Goal: Task Accomplishment & Management: Manage account settings

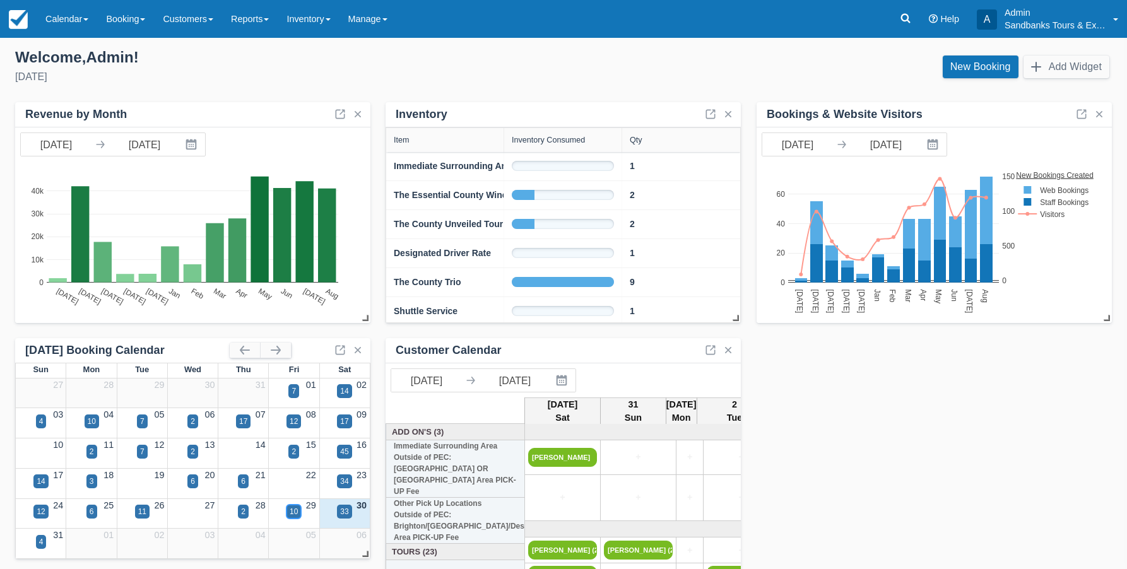
click at [297, 514] on div "10" at bounding box center [294, 511] width 8 height 11
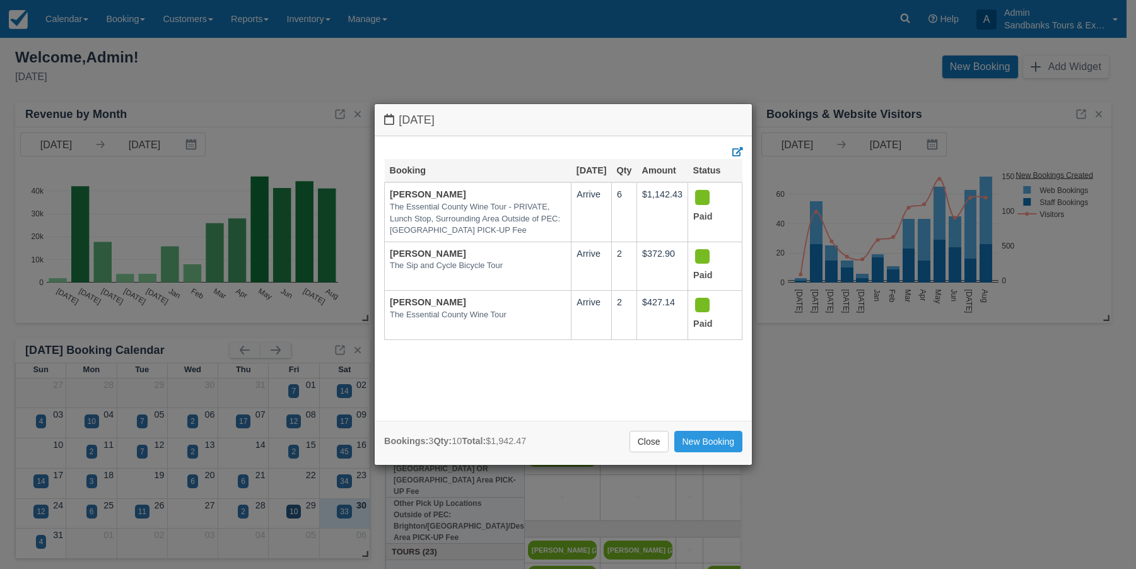
click at [246, 53] on div "Friday August 29 2025 Booking Aug 29 Qty Amount Status Ashton Haystead The Esse…" at bounding box center [568, 284] width 1136 height 569
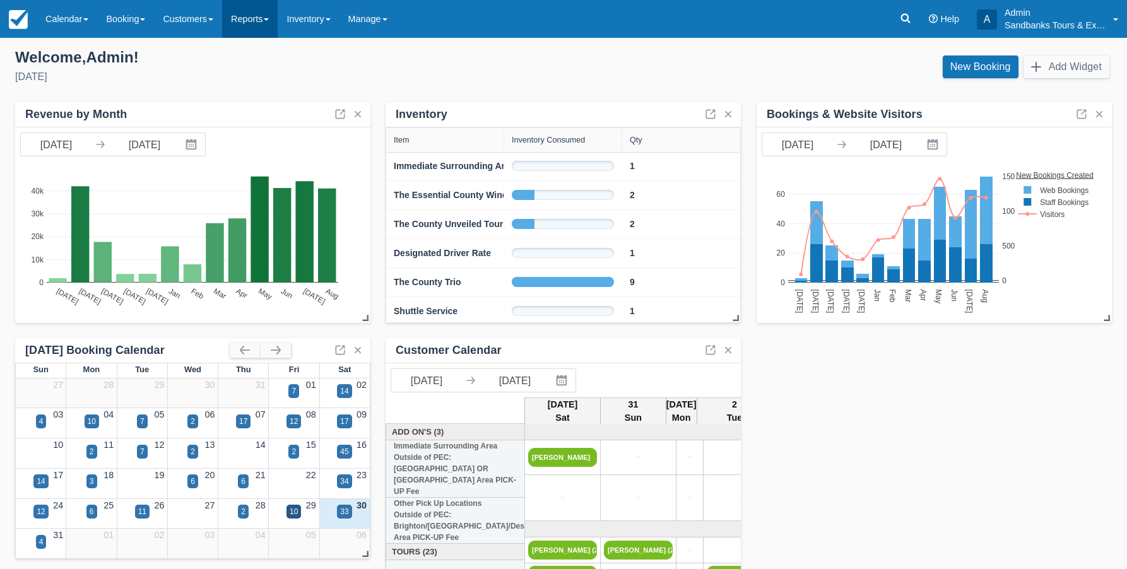
click at [278, 23] on link "Reports" at bounding box center [250, 19] width 56 height 38
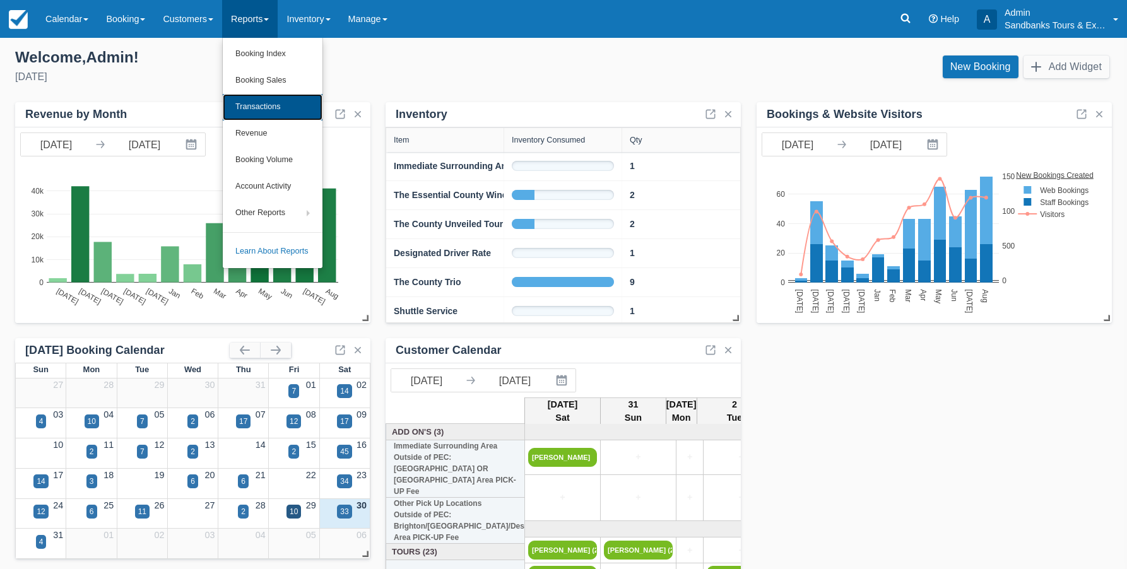
click at [271, 107] on link "Transactions" at bounding box center [273, 107] width 100 height 26
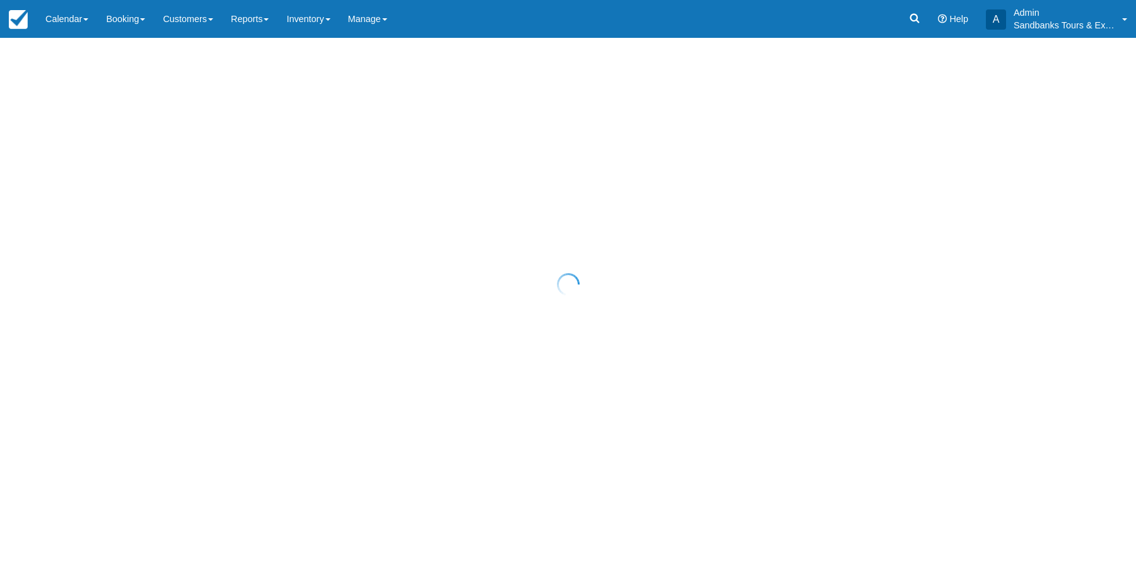
select select "10"
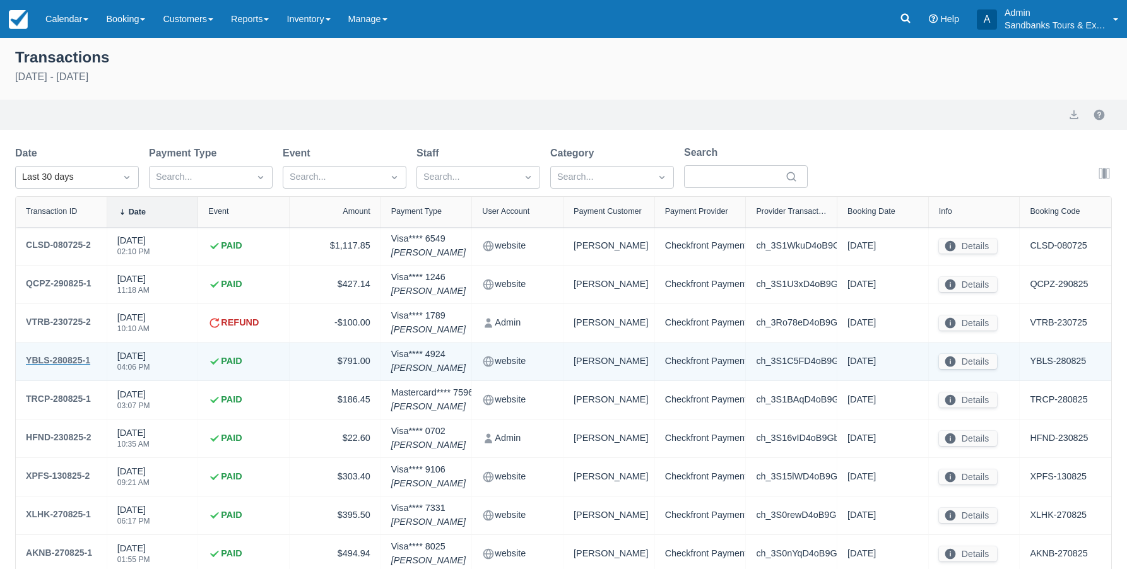
click at [60, 358] on div "YBLS-280825-1" at bounding box center [58, 360] width 64 height 15
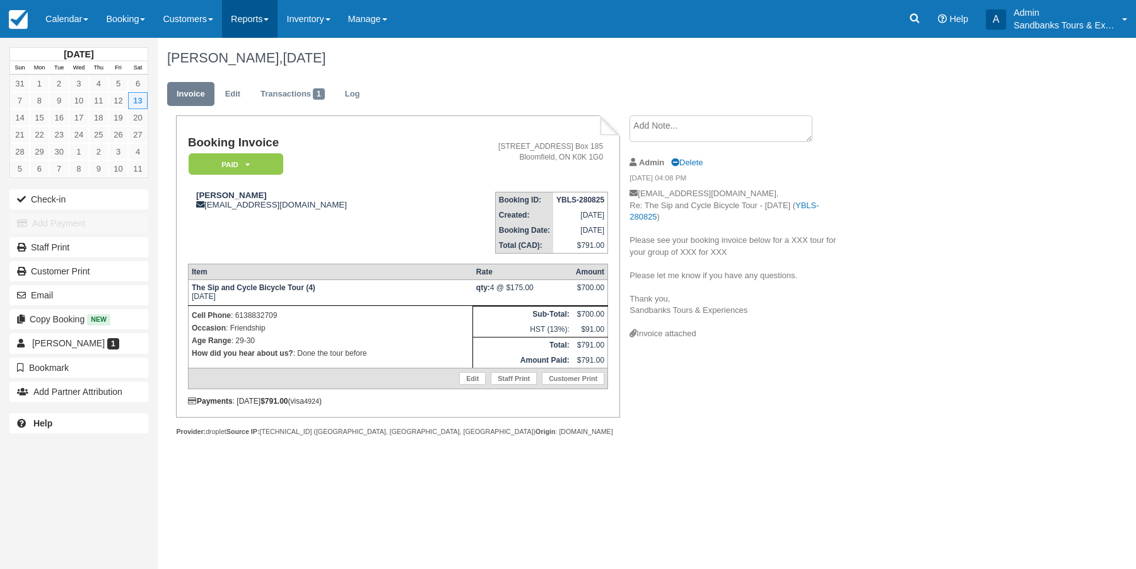
click at [268, 21] on link "Reports" at bounding box center [250, 19] width 56 height 38
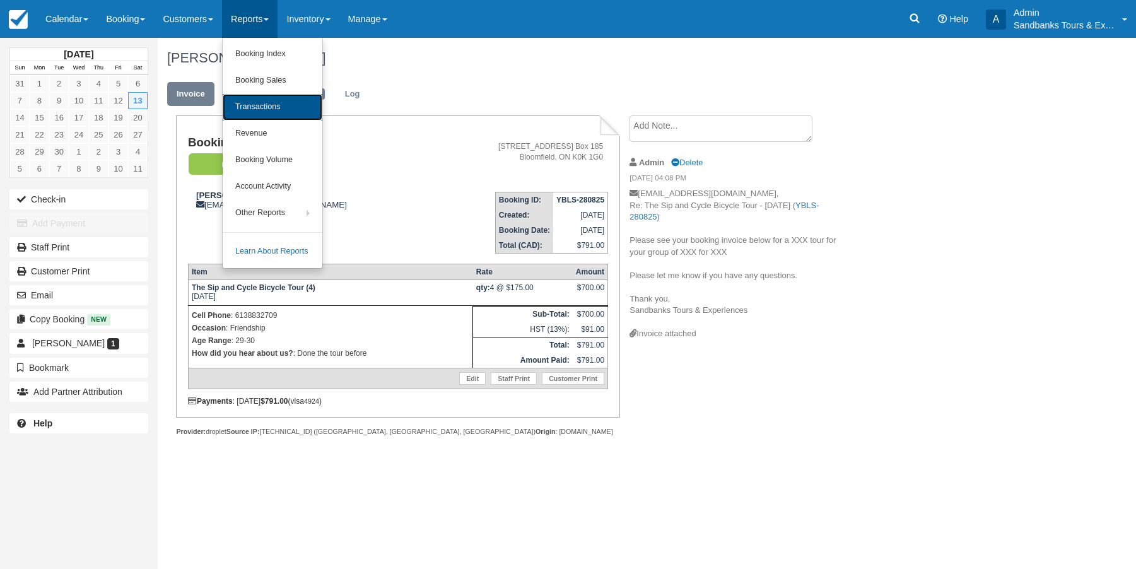
click at [281, 105] on link "Transactions" at bounding box center [273, 107] width 100 height 26
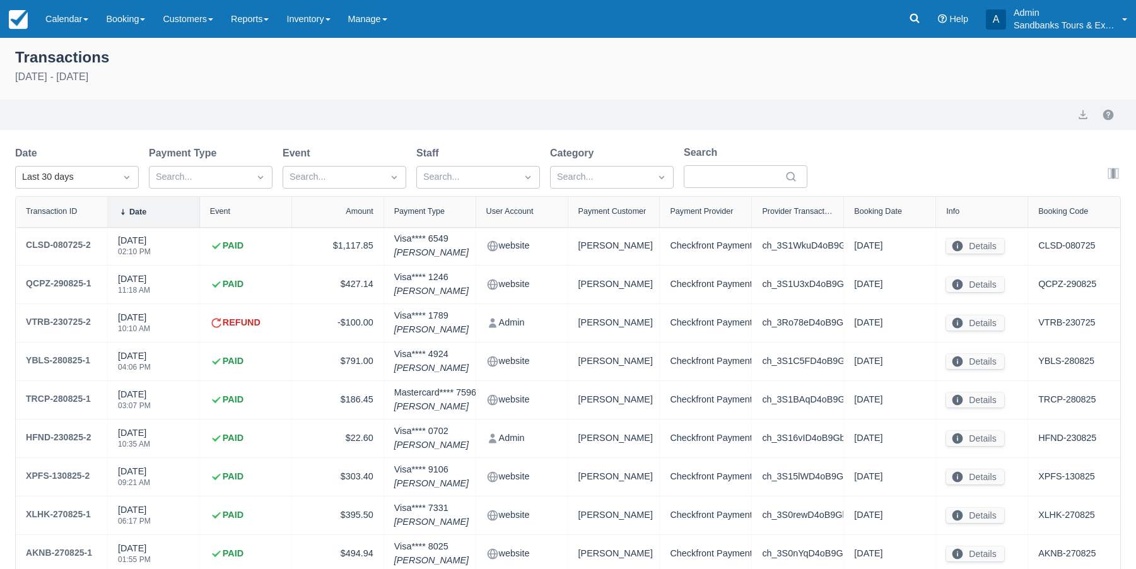
select select "10"
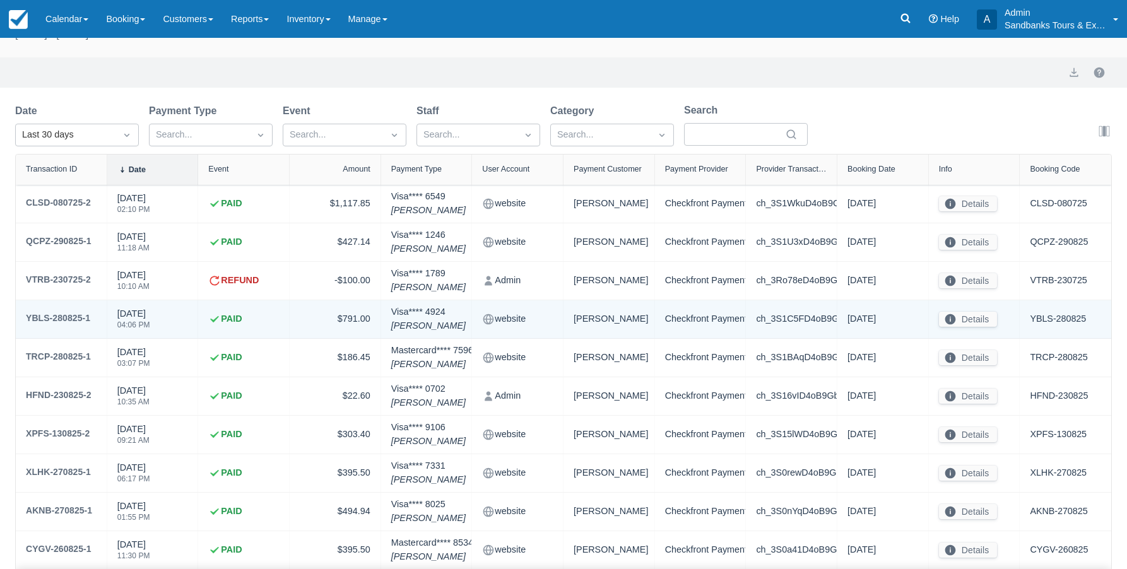
scroll to position [63, 0]
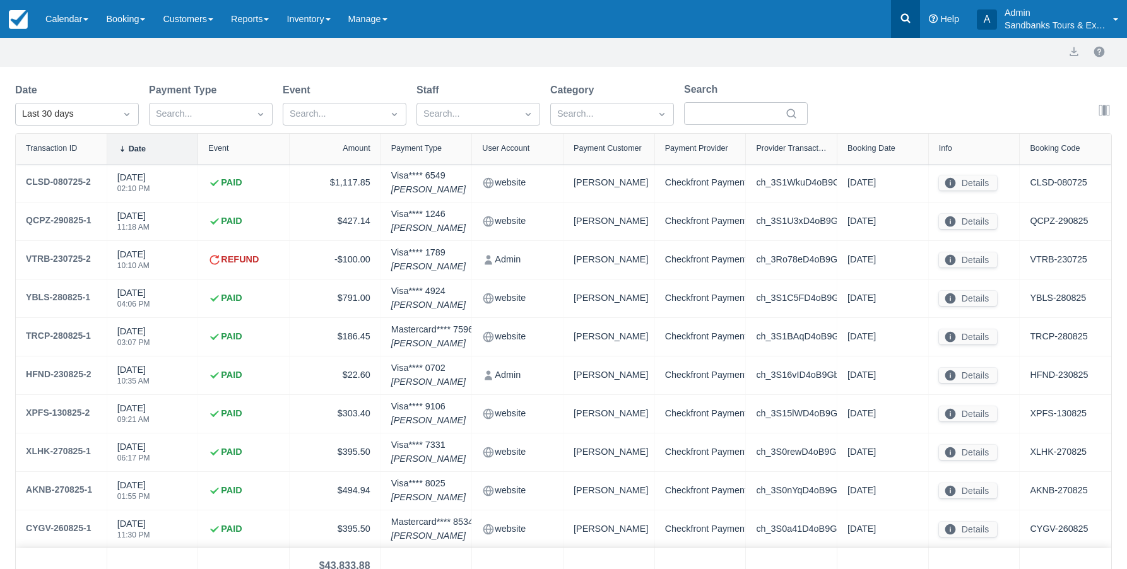
click at [903, 16] on icon at bounding box center [905, 18] width 13 height 13
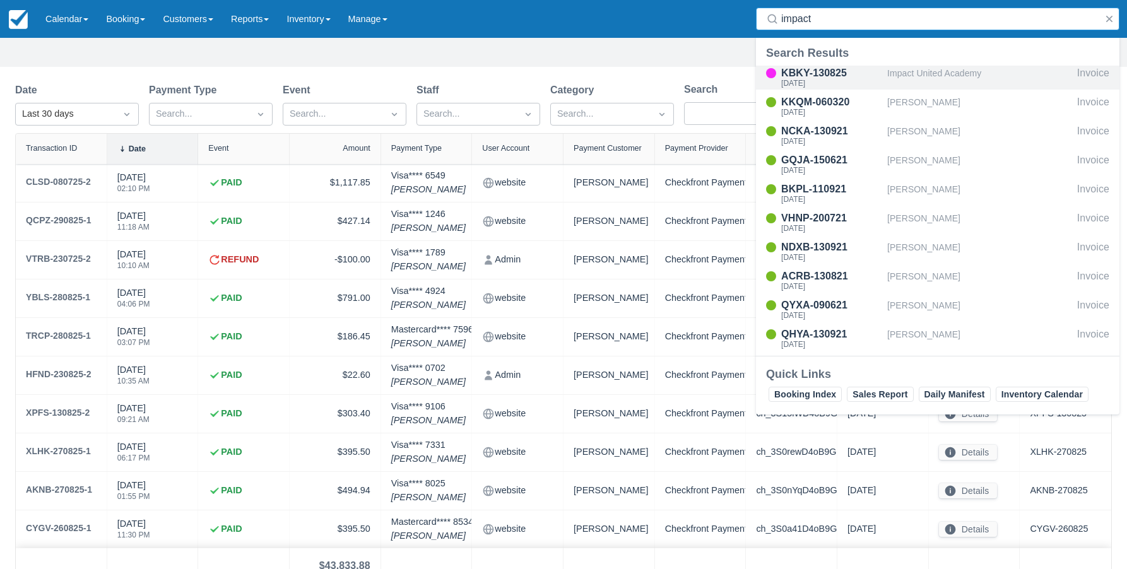
type input "impact"
click at [934, 75] on div "Impact United Academy" at bounding box center [979, 78] width 185 height 24
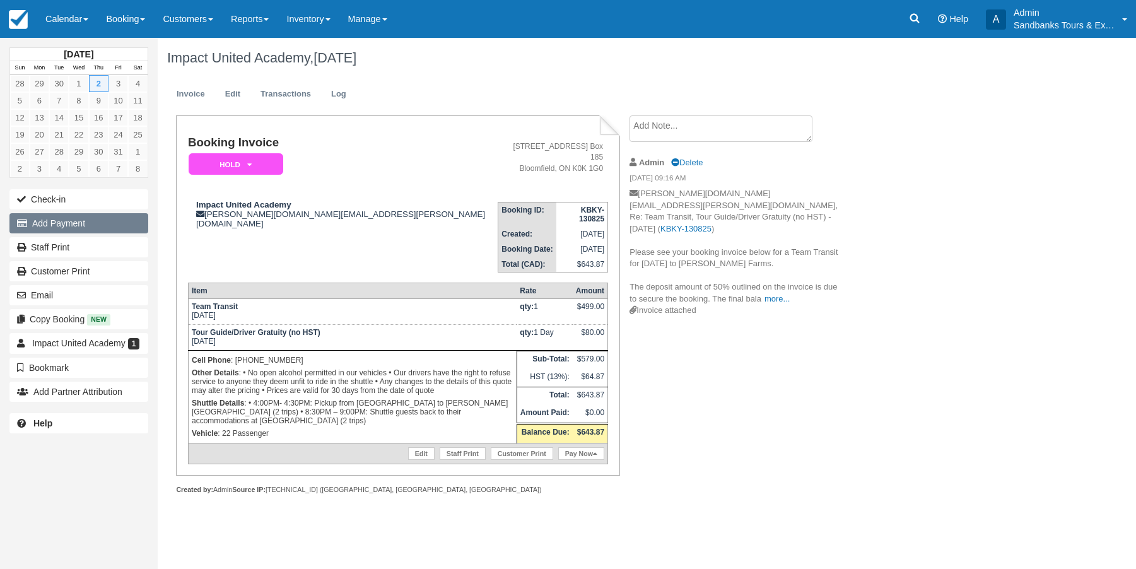
click at [73, 218] on button "Add Payment" at bounding box center [78, 223] width 139 height 20
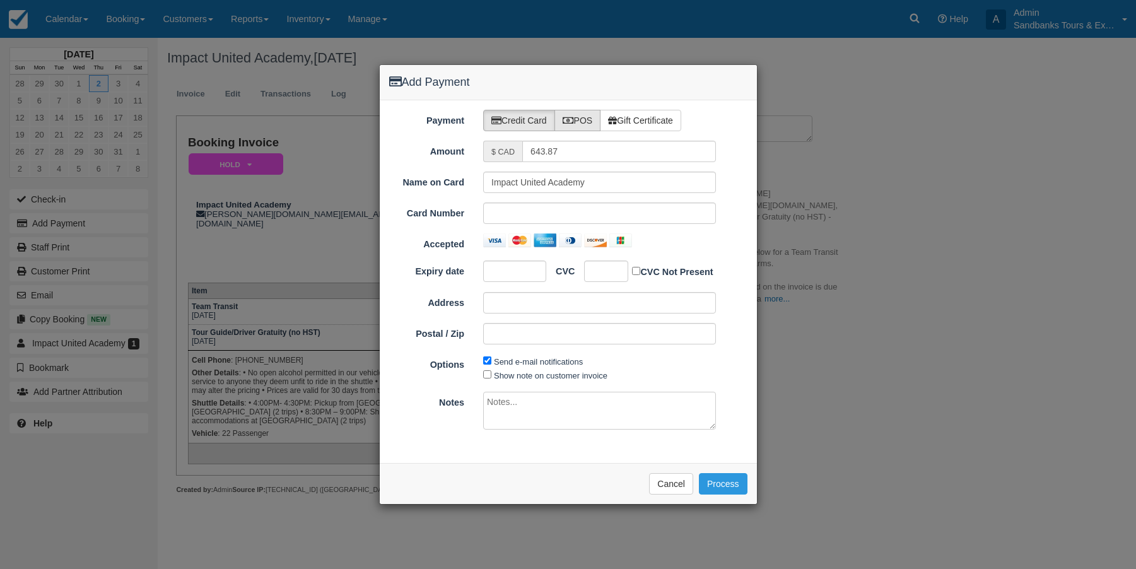
click at [580, 119] on label "POS" at bounding box center [578, 120] width 47 height 21
radio input "true"
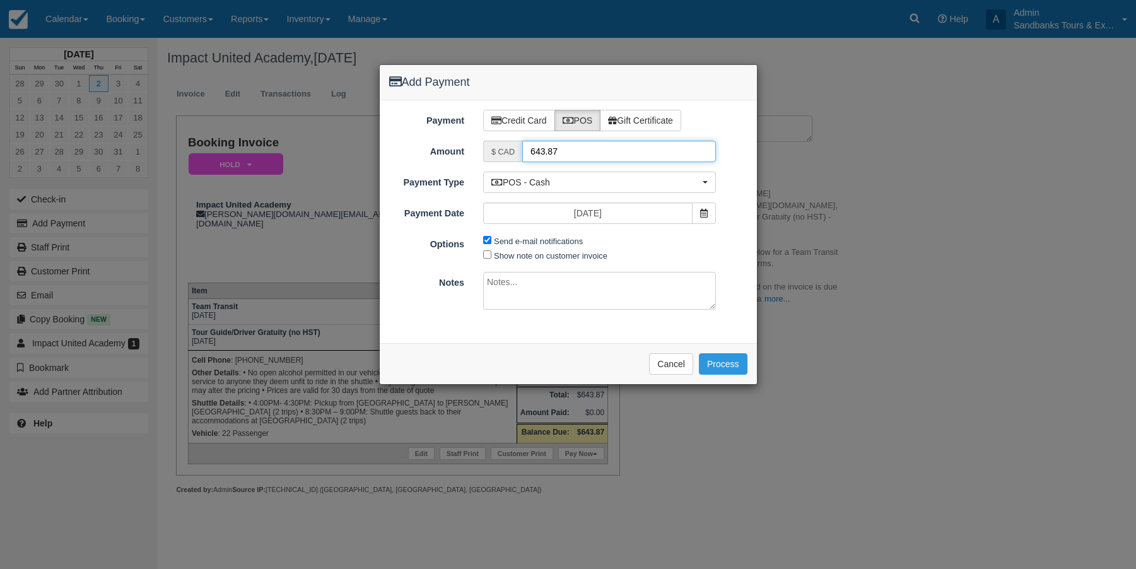
drag, startPoint x: 562, startPoint y: 152, endPoint x: 524, endPoint y: 148, distance: 38.0
click at [526, 148] on input "643.87" at bounding box center [619, 151] width 194 height 21
type input "321.94"
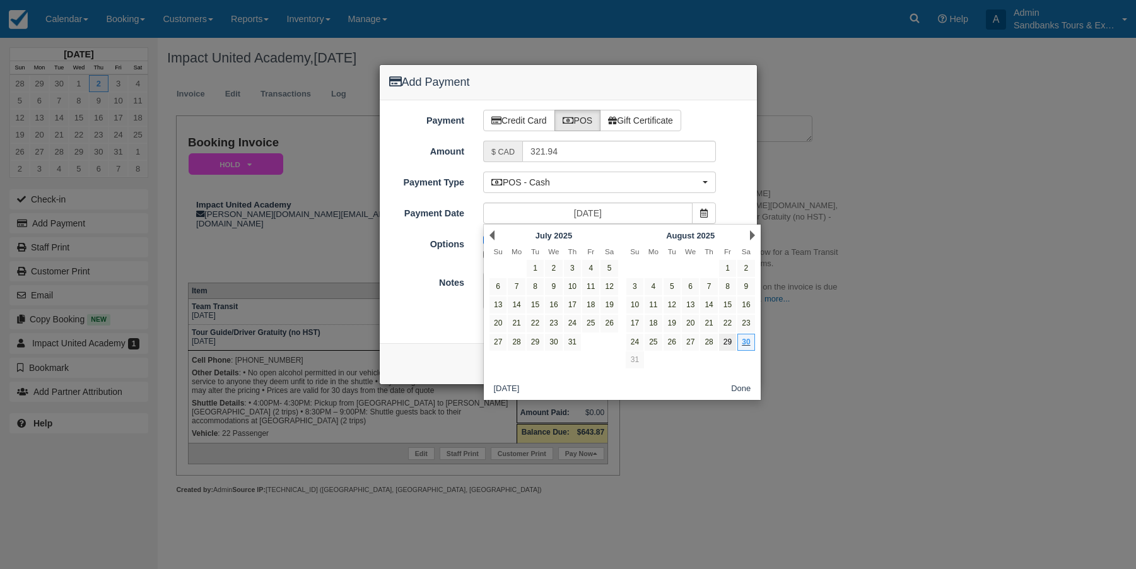
click at [728, 341] on link "29" at bounding box center [727, 342] width 17 height 17
type input "[DATE]"
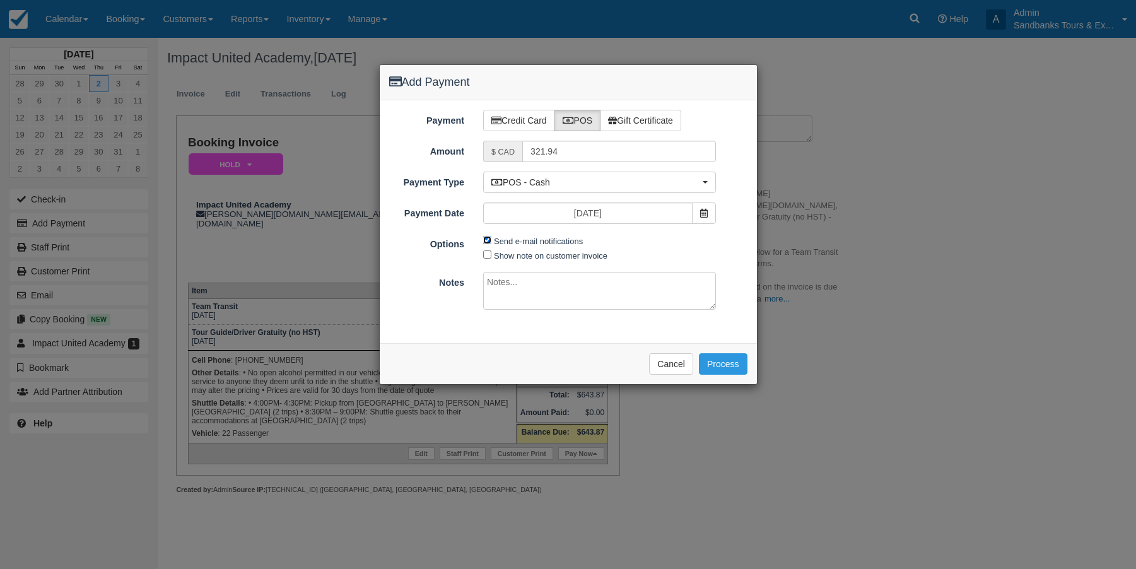
click at [490, 239] on input "Send e-mail notifications" at bounding box center [487, 240] width 8 height 8
checkbox input "false"
click at [484, 255] on input "Show note on customer invoice" at bounding box center [487, 254] width 8 height 8
checkbox input "true"
click at [734, 362] on button "Process" at bounding box center [723, 363] width 49 height 21
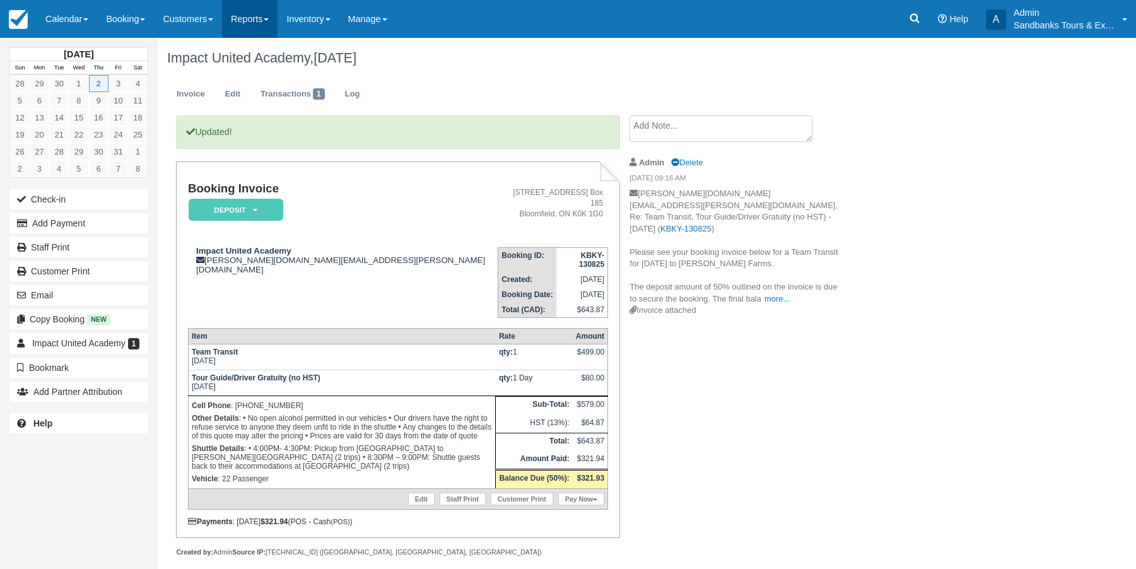
click at [269, 20] on span at bounding box center [266, 19] width 5 height 3
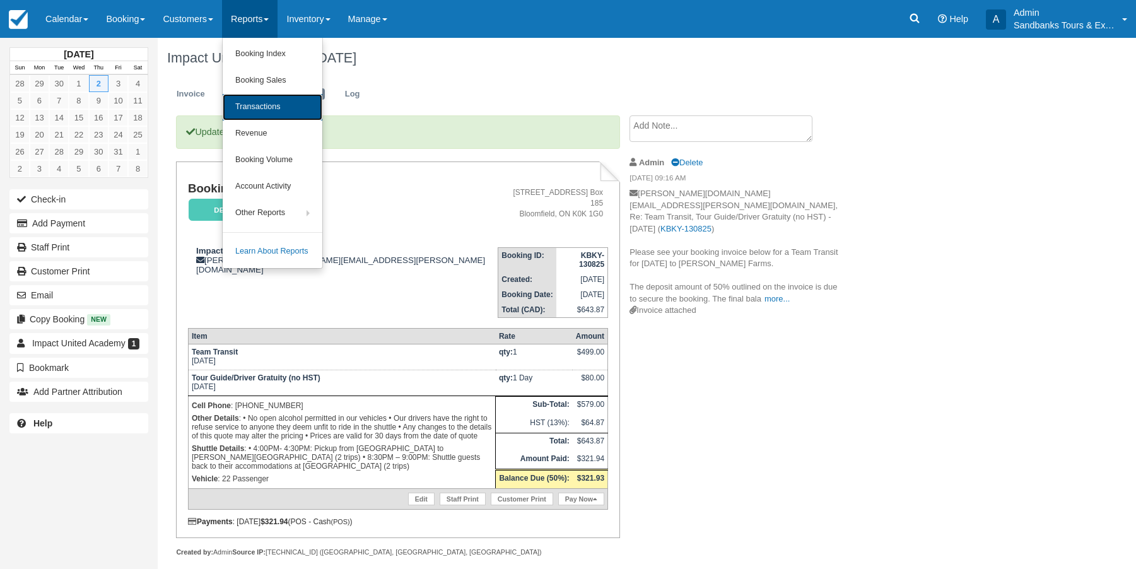
click at [298, 103] on link "Transactions" at bounding box center [273, 107] width 100 height 26
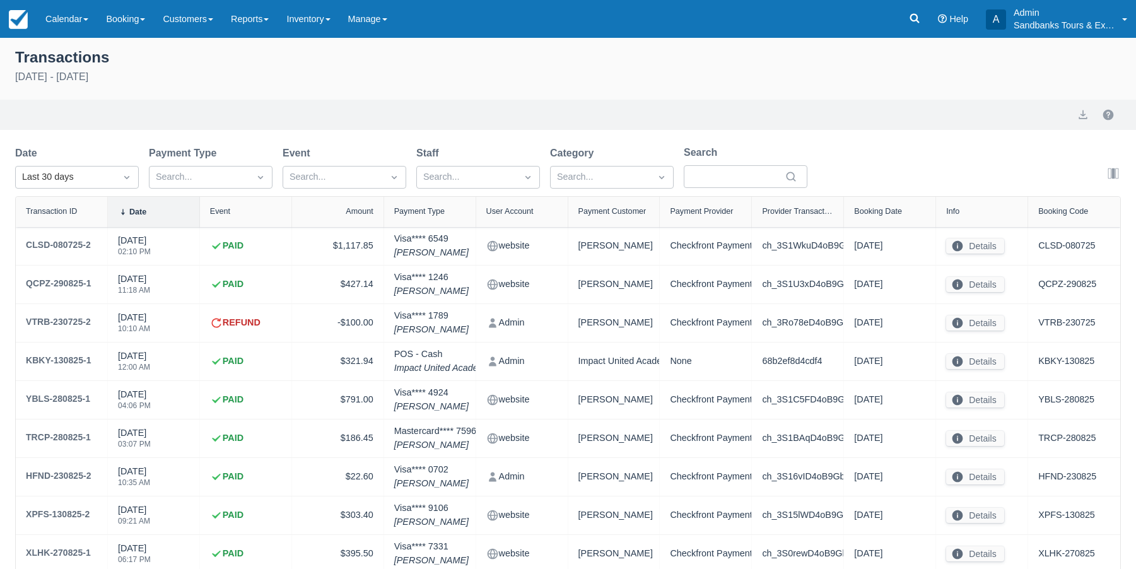
select select "10"
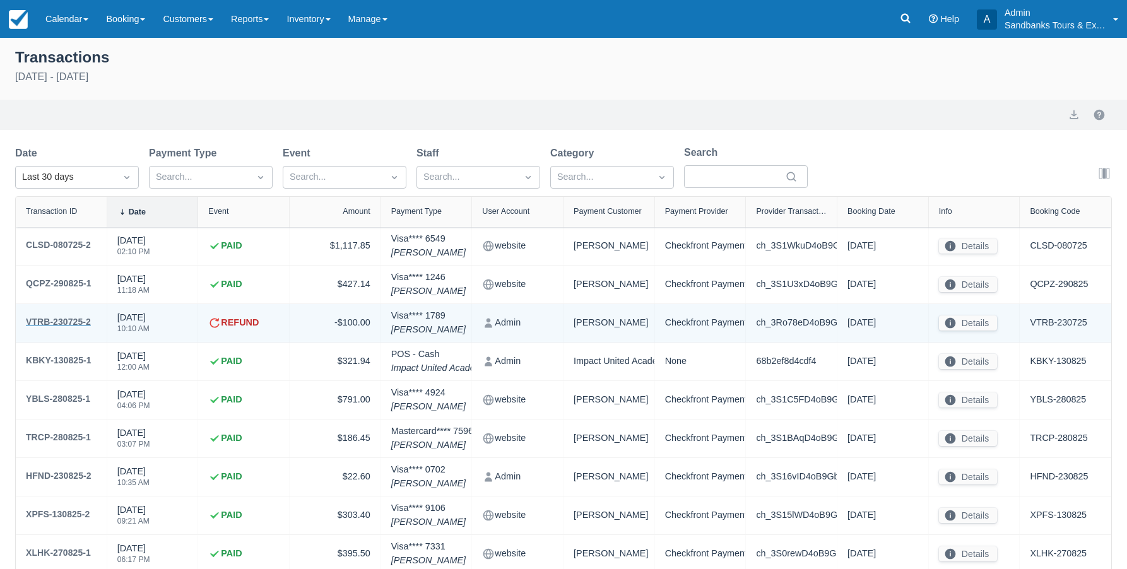
click at [78, 320] on div "VTRB-230725-2" at bounding box center [58, 321] width 65 height 15
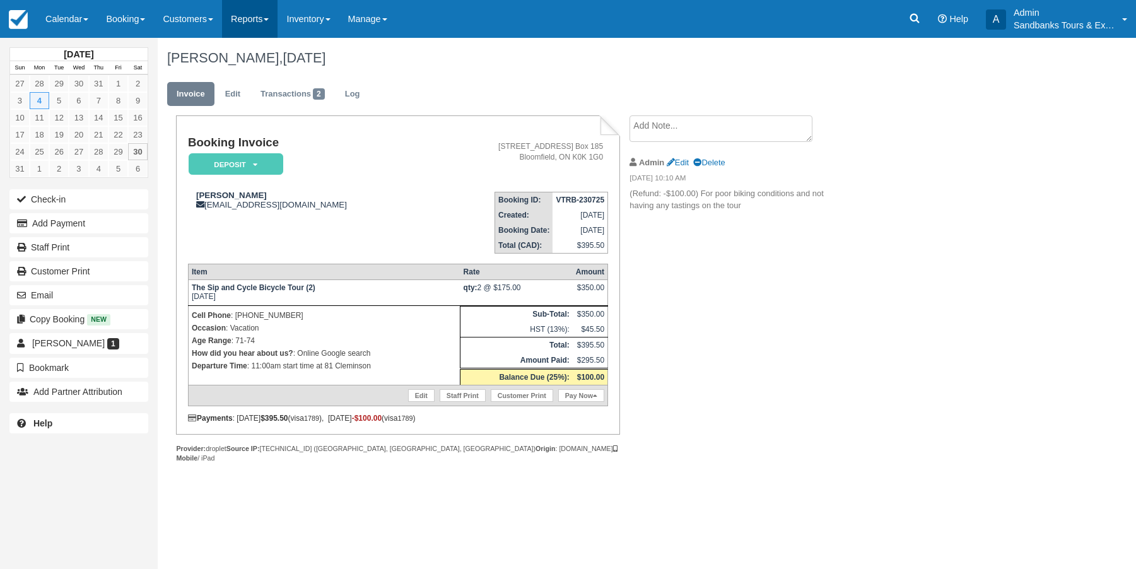
click at [259, 21] on link "Reports" at bounding box center [250, 19] width 56 height 38
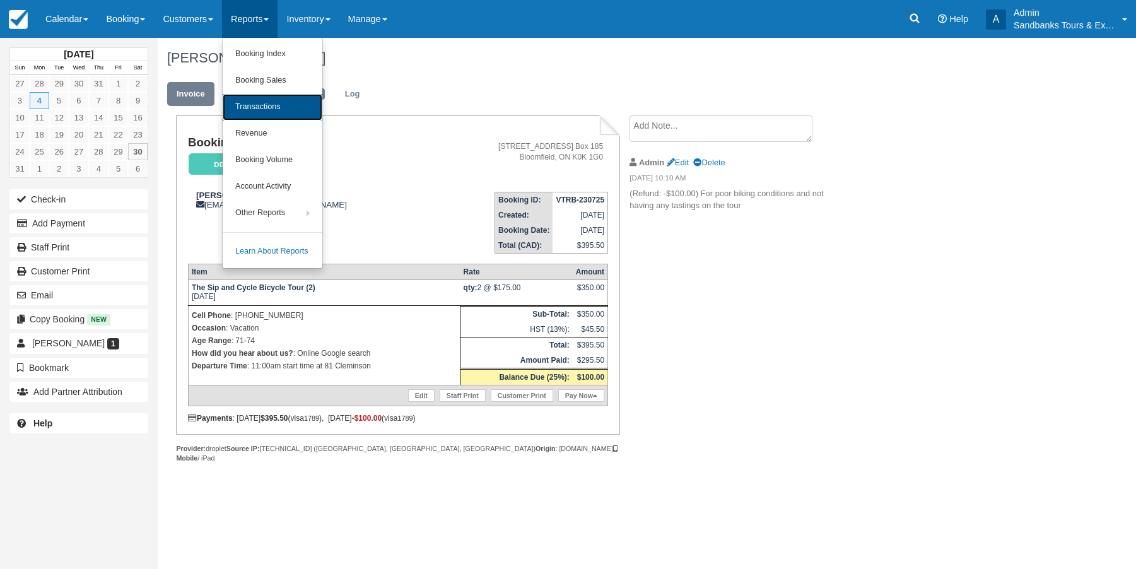
click at [266, 109] on link "Transactions" at bounding box center [273, 107] width 100 height 26
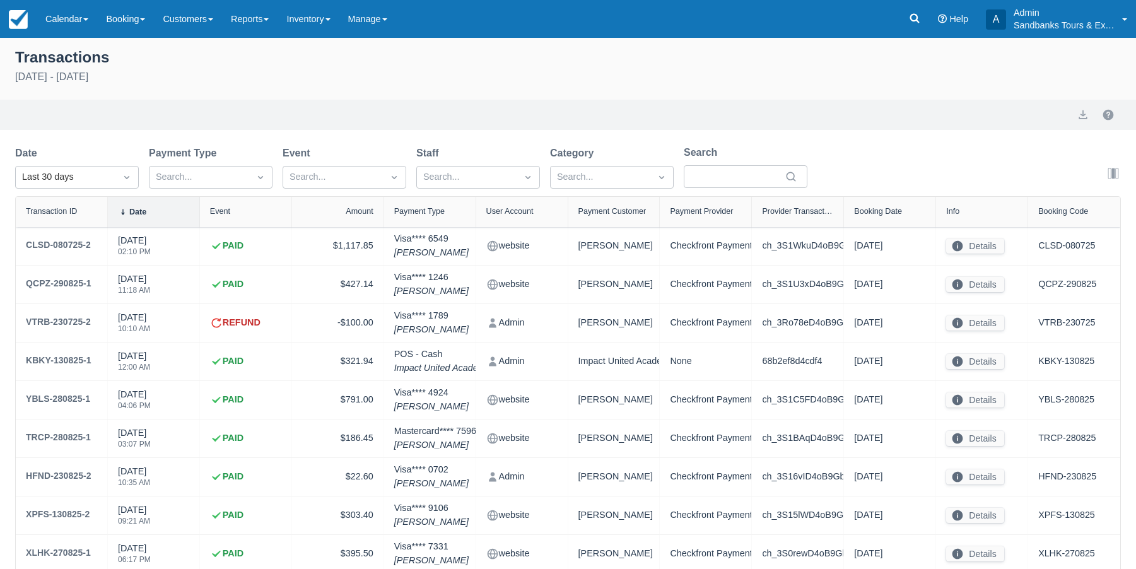
select select "10"
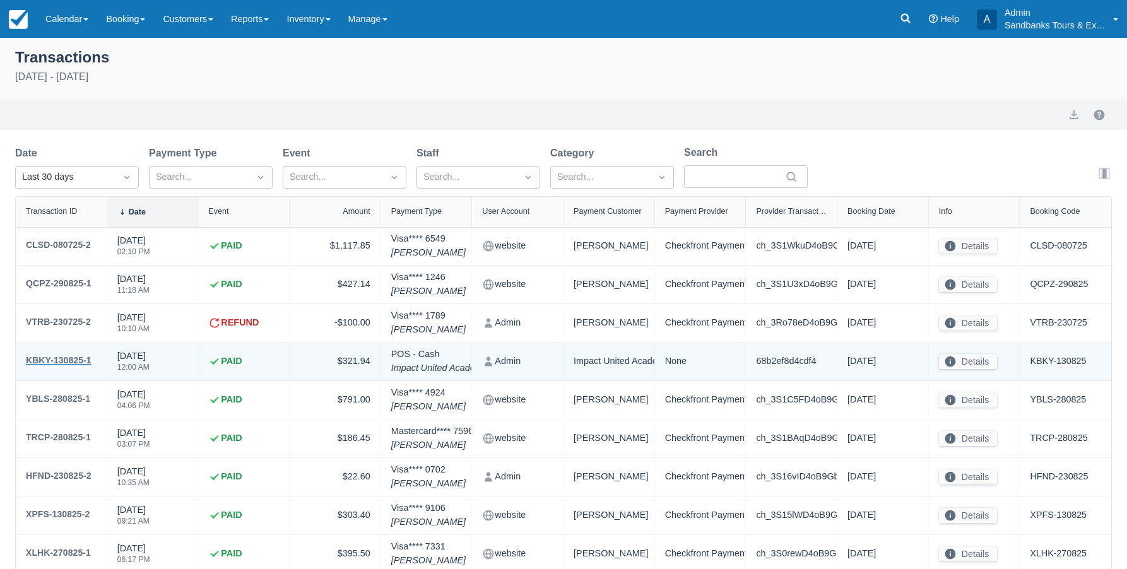
click at [64, 359] on div "KBKY-130825-1" at bounding box center [59, 360] width 66 height 15
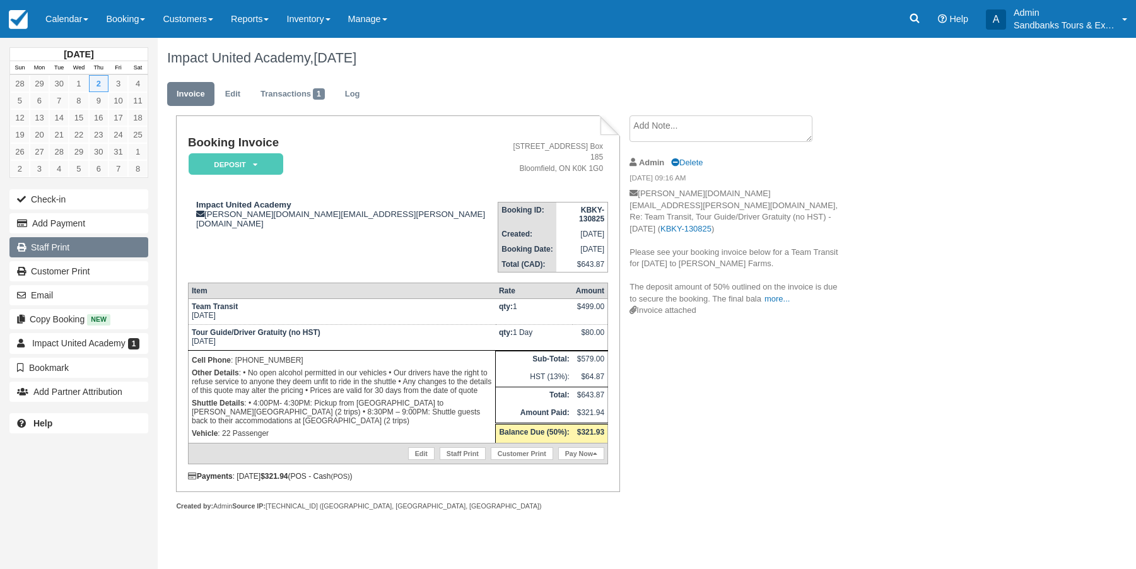
click at [52, 243] on link "Staff Print" at bounding box center [78, 247] width 139 height 20
click at [910, 12] on icon at bounding box center [915, 18] width 13 height 13
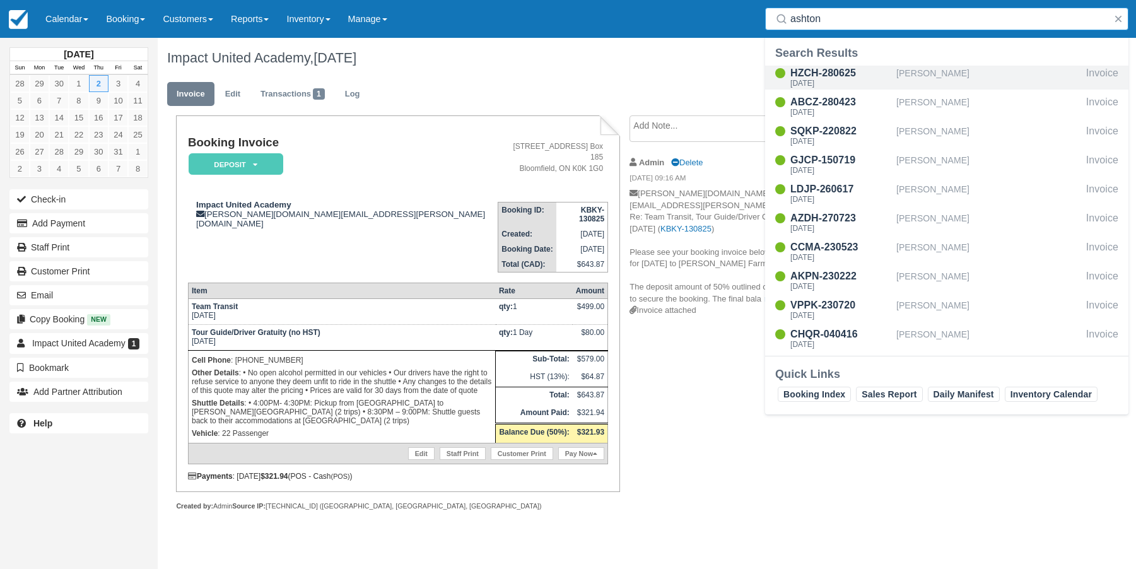
type input "ashton"
click at [827, 74] on div "HZCH-280625" at bounding box center [841, 73] width 101 height 15
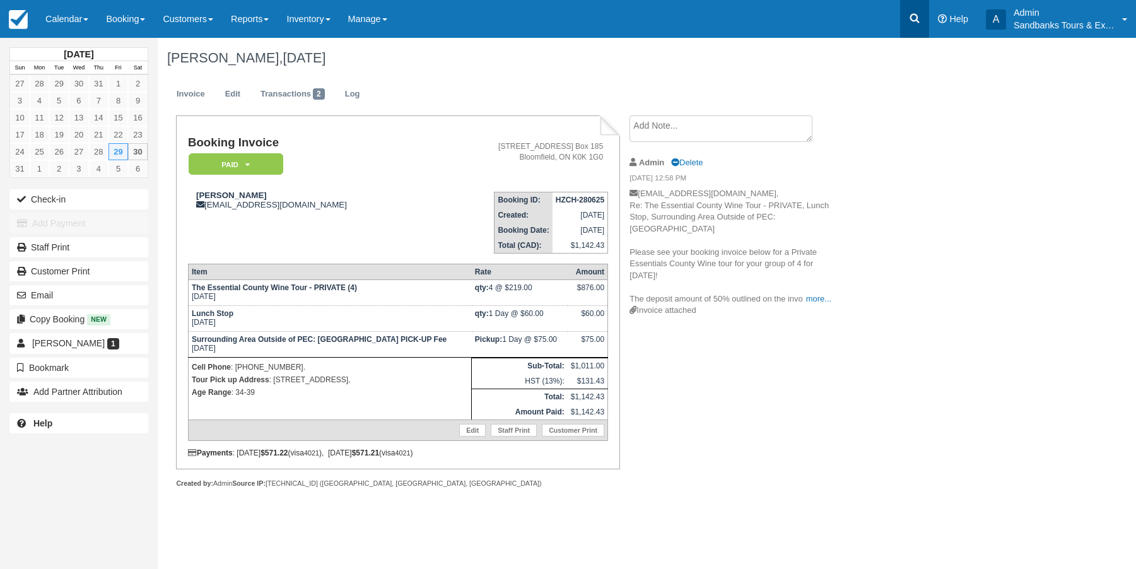
click at [914, 18] on icon at bounding box center [915, 18] width 13 height 13
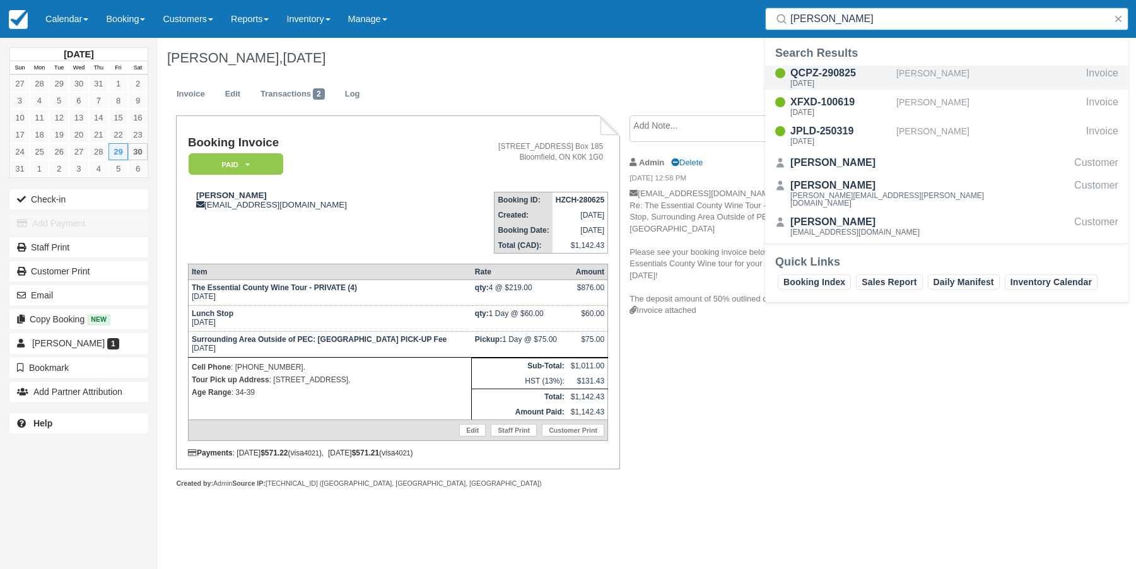
type input "[PERSON_NAME]"
click at [813, 71] on div "QCPZ-290825" at bounding box center [841, 73] width 101 height 15
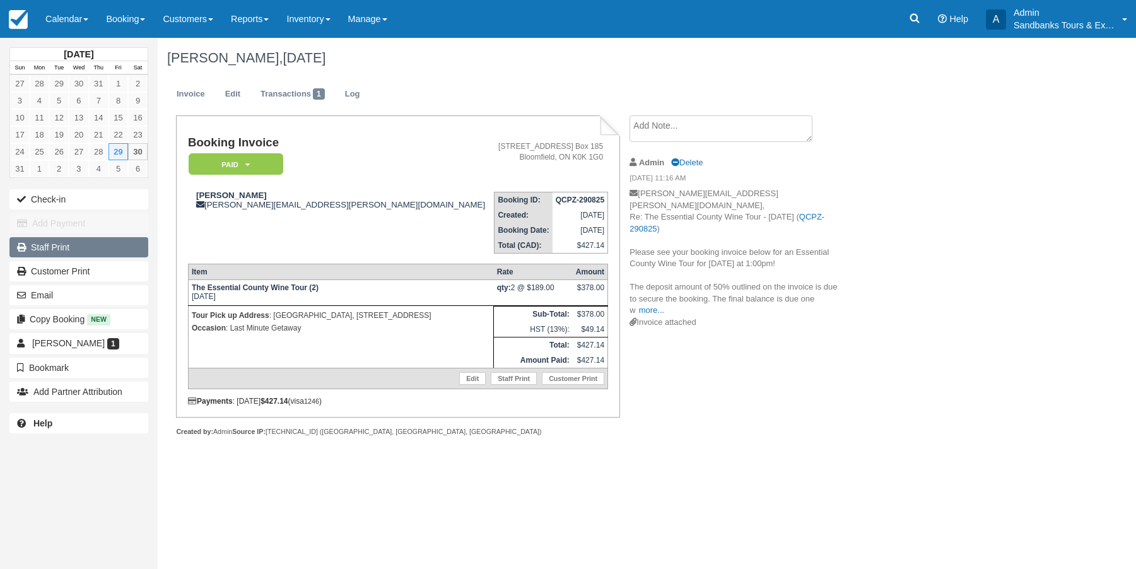
click at [60, 240] on link "Staff Print" at bounding box center [78, 247] width 139 height 20
click at [17, 21] on img at bounding box center [18, 19] width 19 height 19
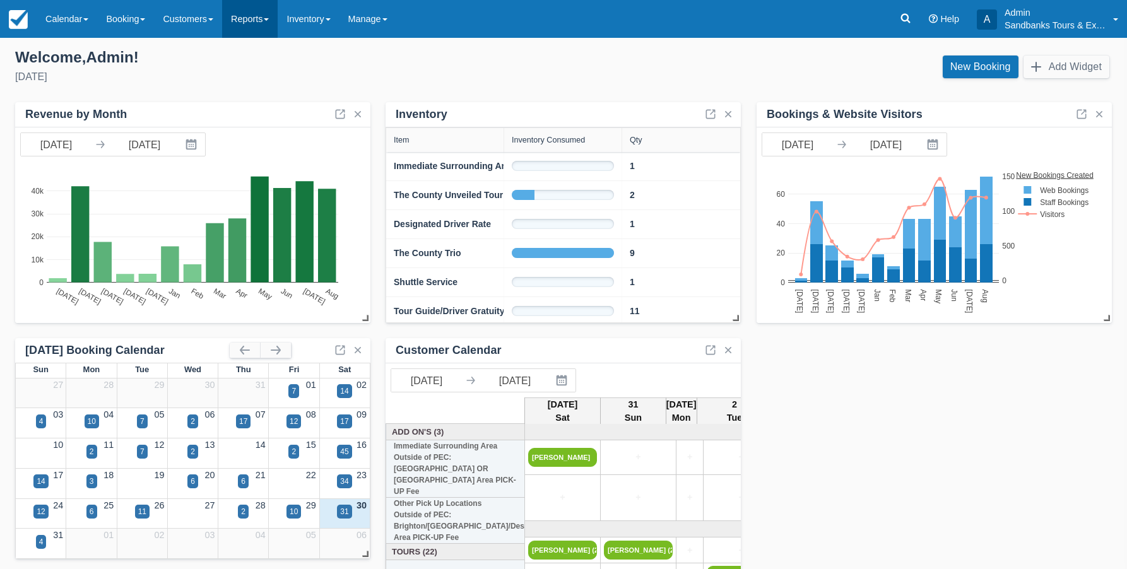
click at [274, 22] on link "Reports" at bounding box center [250, 19] width 56 height 38
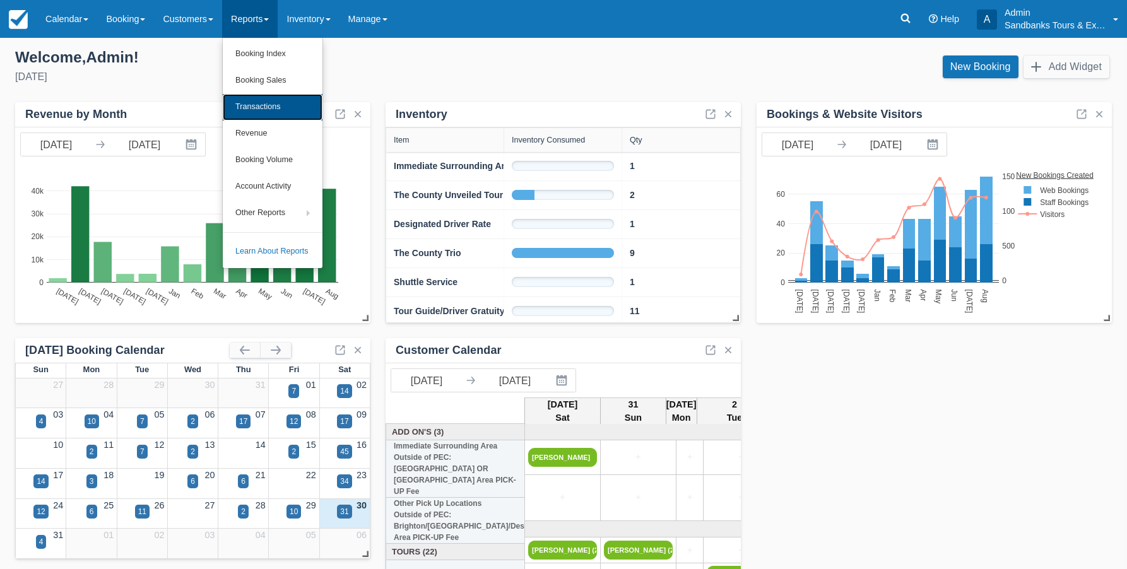
click at [279, 106] on link "Transactions" at bounding box center [273, 107] width 100 height 26
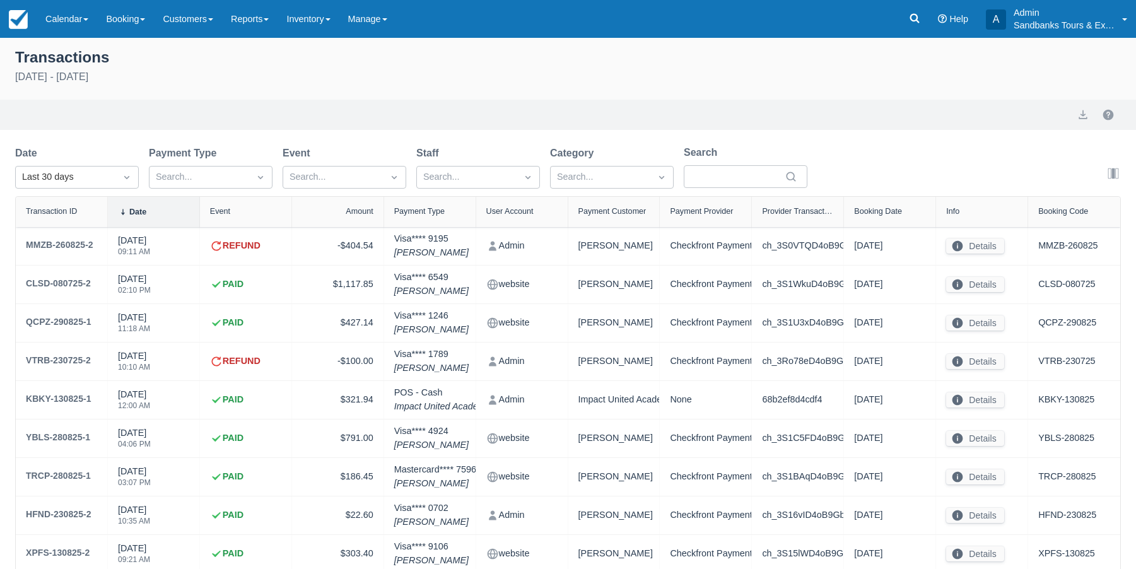
select select "10"
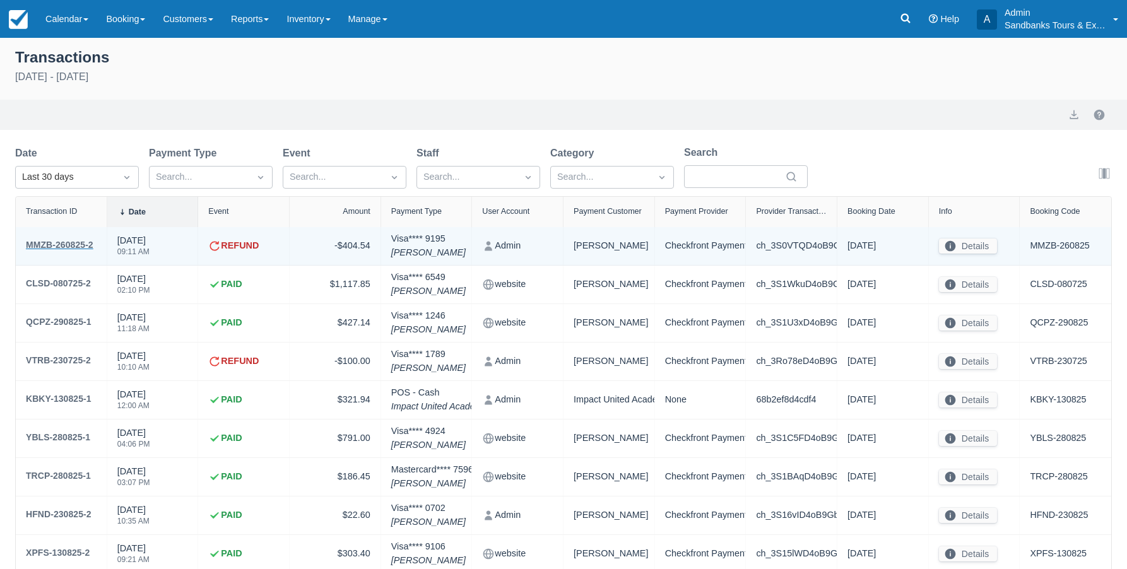
click at [86, 247] on div "MMZB-260825-2" at bounding box center [60, 244] width 68 height 15
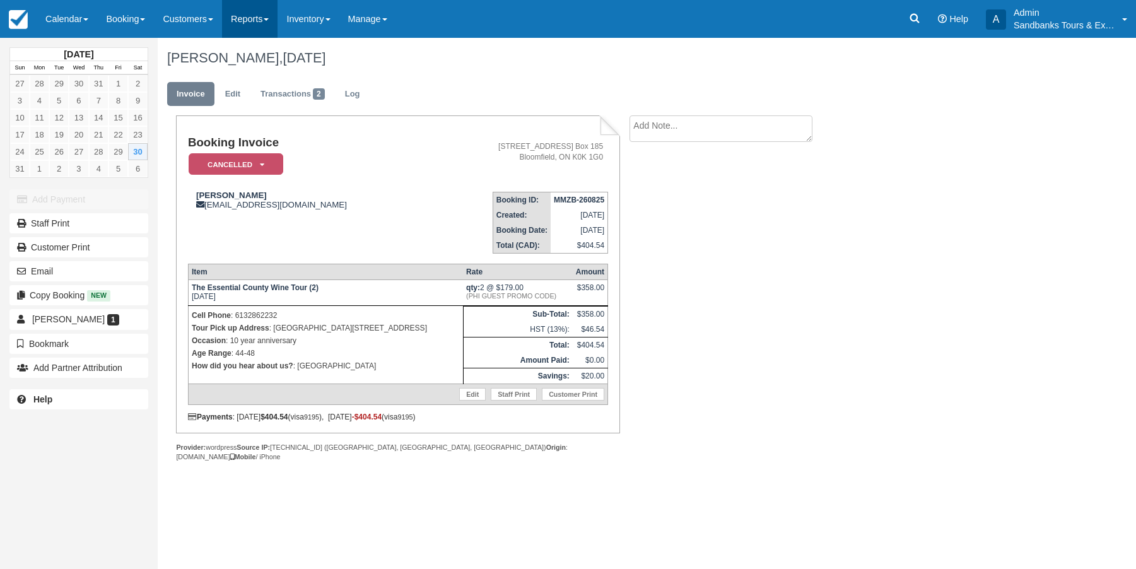
click at [273, 16] on link "Reports" at bounding box center [250, 19] width 56 height 38
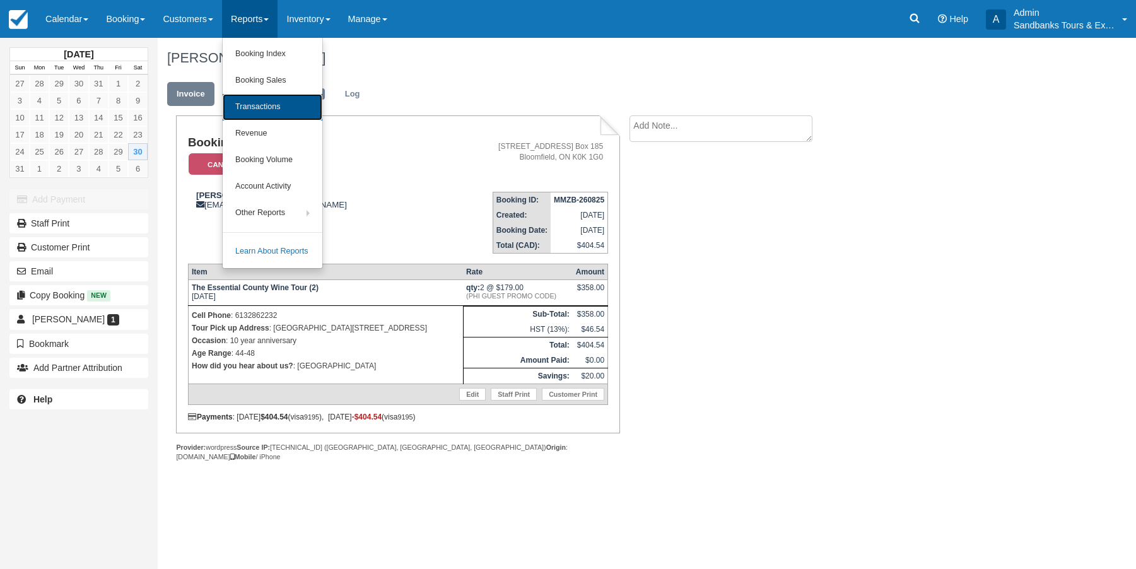
click at [274, 105] on link "Transactions" at bounding box center [273, 107] width 100 height 26
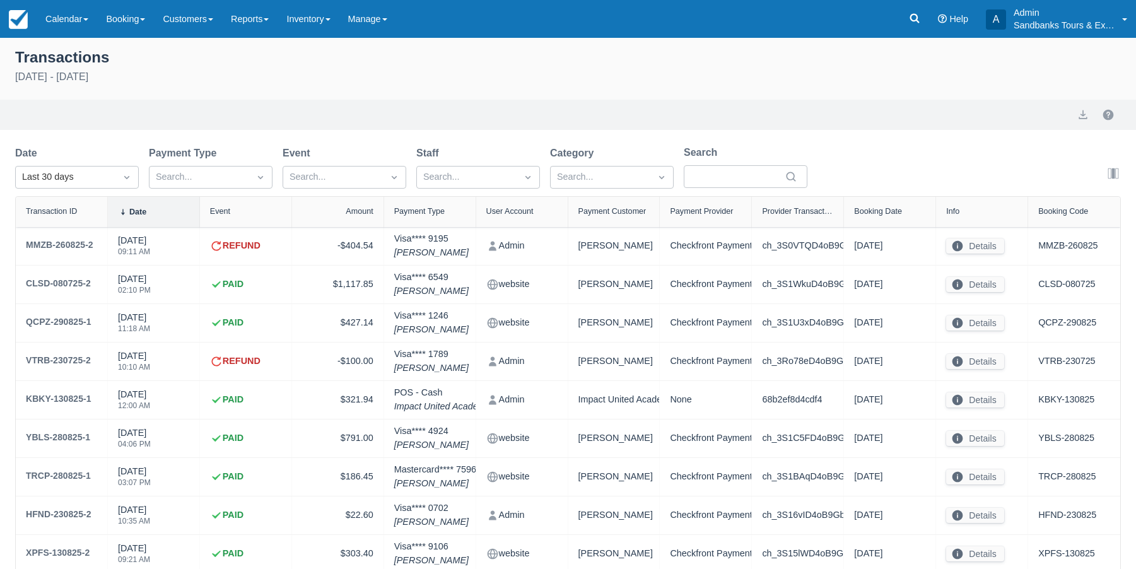
select select "10"
